Goal: Entertainment & Leisure: Consume media (video, audio)

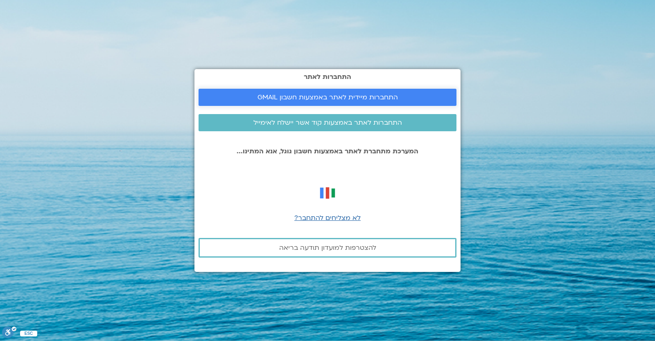
click at [306, 102] on link "התחברות מיידית לאתר באמצעות חשבון GMAIL" at bounding box center [328, 97] width 258 height 17
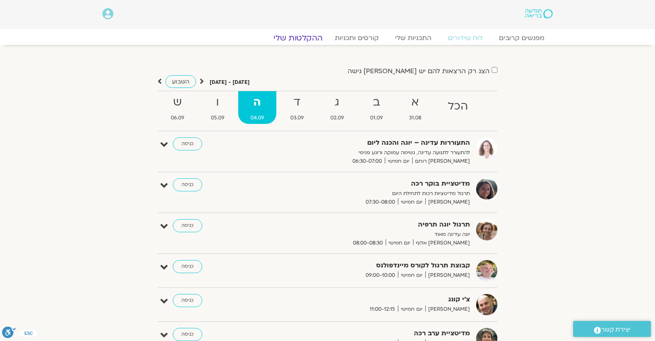
click at [316, 41] on link "ההקלטות שלי" at bounding box center [298, 38] width 69 height 10
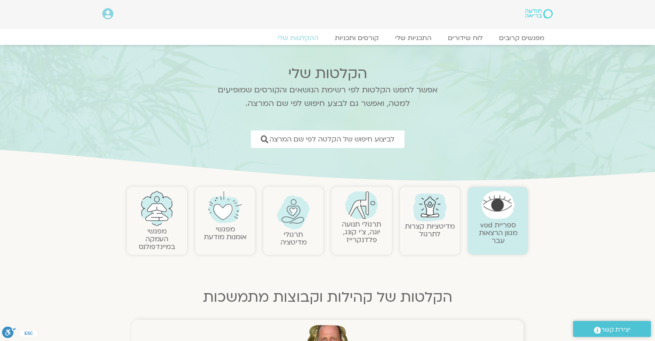
scroll to position [287, 0]
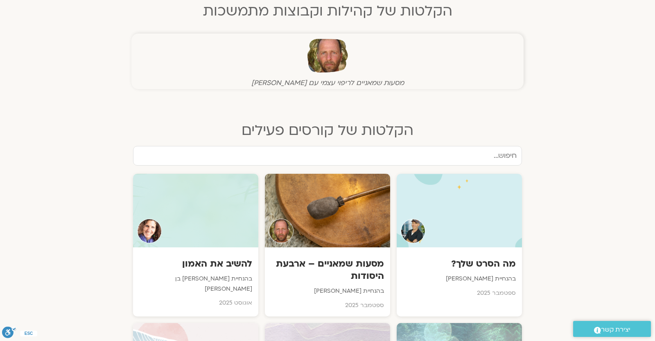
click at [594, 138] on section "ספריית vod מגוון הרצאות עבר מדיטציות קצרות לתרגול תרגולי תנועה יוגה, צ׳י קונג, …" at bounding box center [327, 21] width 655 height 250
click at [71, 142] on section "ספריית vod מגוון הרצאות עבר מדיטציות קצרות לתרגול תרגולי תנועה יוגה, צ׳י קונג, …" at bounding box center [327, 21] width 655 height 250
click at [583, 179] on section "מה הסרט שלך? בהנחיית ג'יוואן ארי בוסתן ספטמבר 2025 מסעות שמאניים – ארבעת היסודו…" at bounding box center [327, 316] width 655 height 341
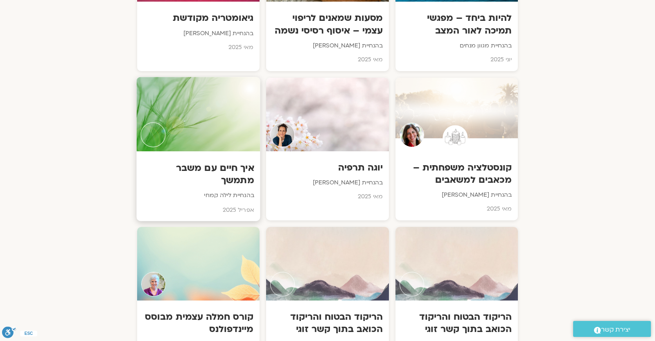
scroll to position [1576, 0]
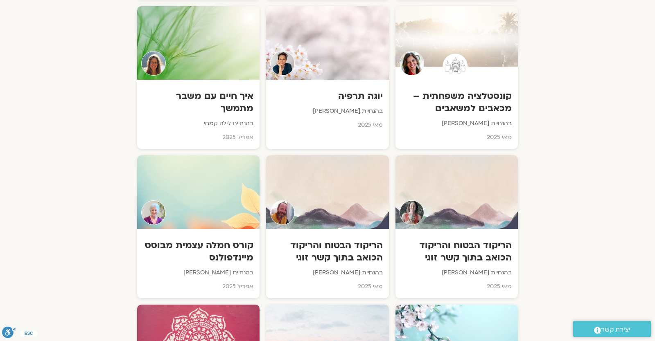
drag, startPoint x: 61, startPoint y: 212, endPoint x: 126, endPoint y: 212, distance: 65.5
click at [126, 212] on section "הקלטות של קורסים שהסתיימו מנדלות מתרבויות שונות בהנחיית איתן קדמי אוגוסט 2025 צ…" at bounding box center [327, 330] width 655 height 2267
click at [95, 219] on section "הקלטות של קורסים שהסתיימו מנדלות מתרבויות שונות בהנחיית איתן קדמי אוגוסט 2025 צ…" at bounding box center [327, 330] width 655 height 2267
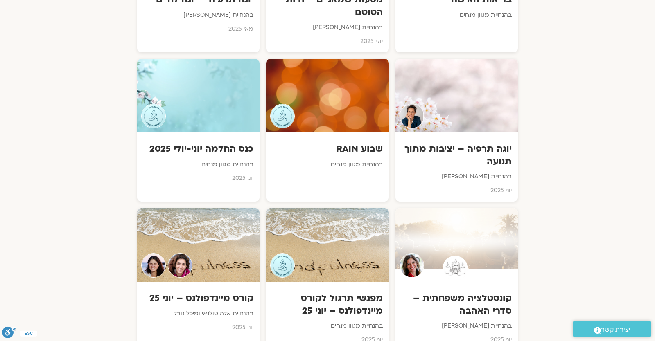
scroll to position [788, 0]
